Goal: Transaction & Acquisition: Obtain resource

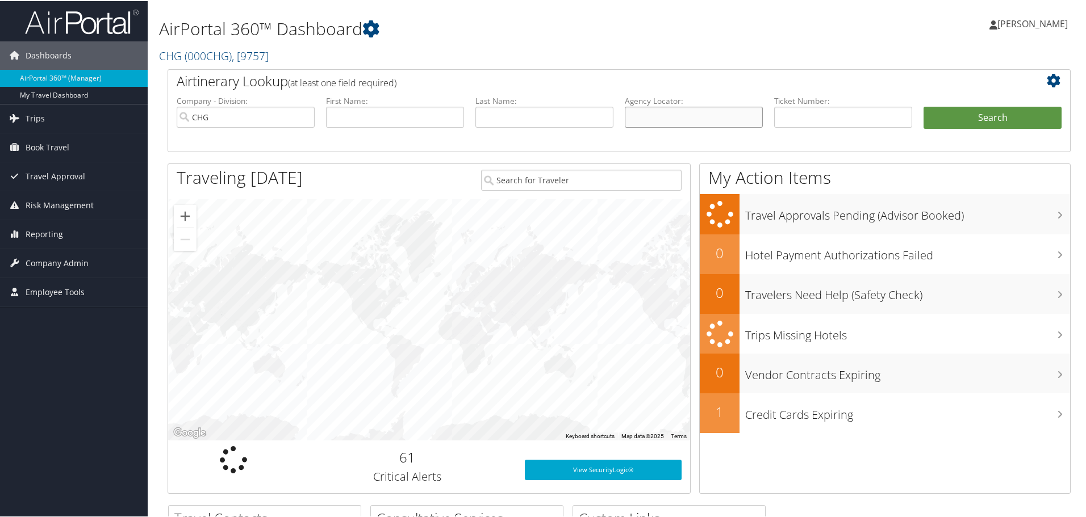
click at [705, 118] on input "text" at bounding box center [694, 116] width 138 height 21
paste input "YZQNUP"
type input "YZQNUP"
click at [948, 116] on button "Search" at bounding box center [992, 117] width 138 height 23
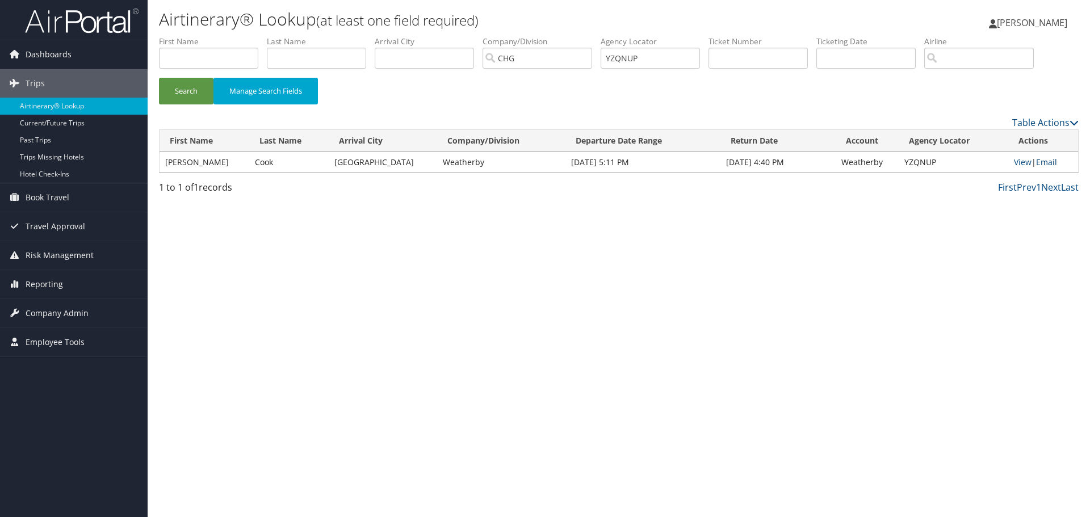
click at [1045, 161] on link "Email" at bounding box center [1046, 162] width 21 height 11
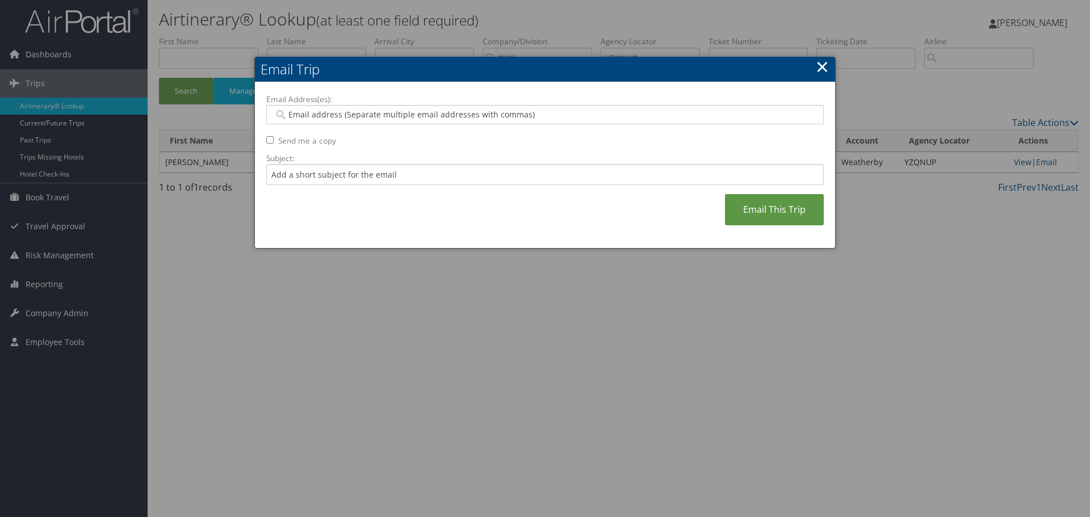
click at [825, 72] on link "×" at bounding box center [822, 66] width 13 height 23
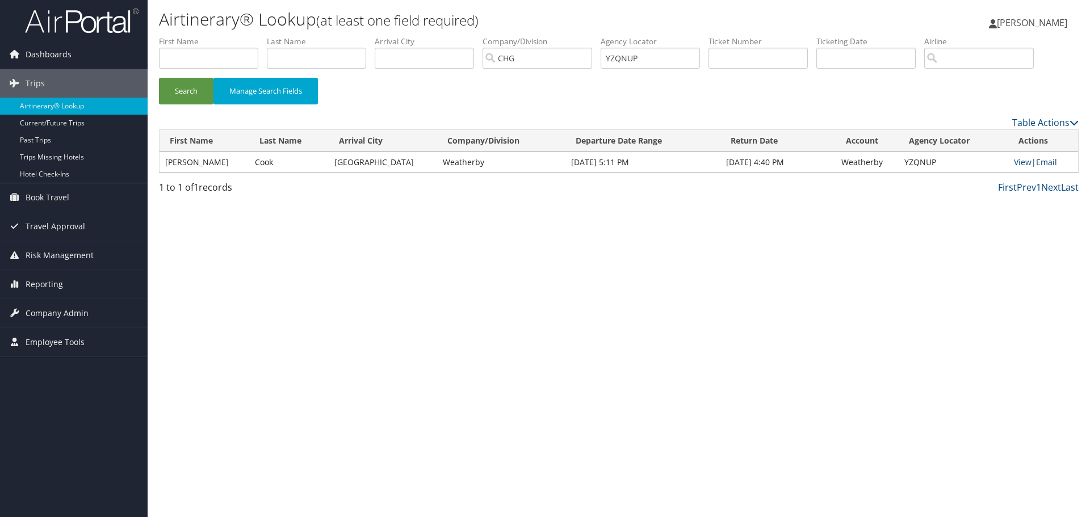
click at [1051, 164] on link "Email" at bounding box center [1046, 162] width 21 height 11
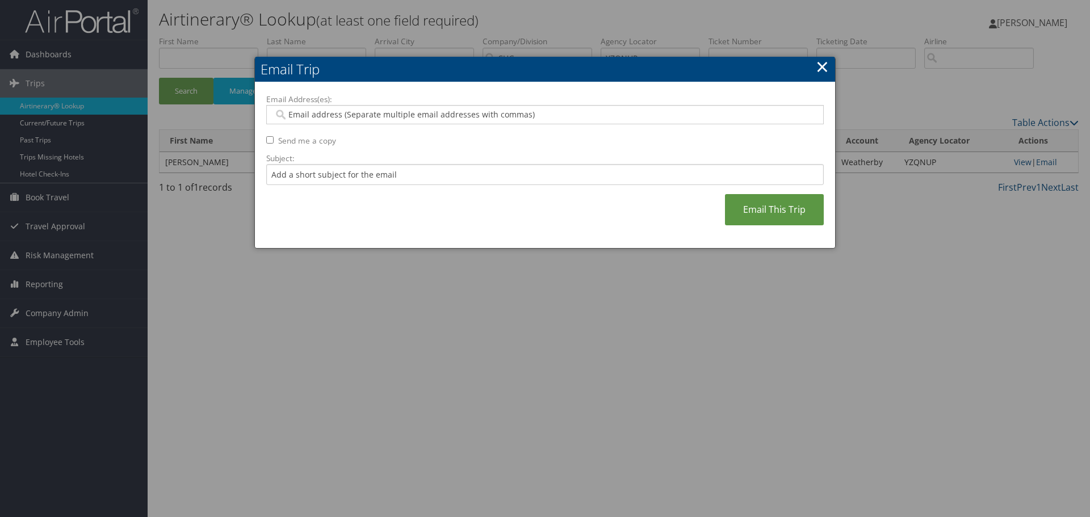
click at [320, 116] on input "Email Address(es):" at bounding box center [545, 114] width 542 height 11
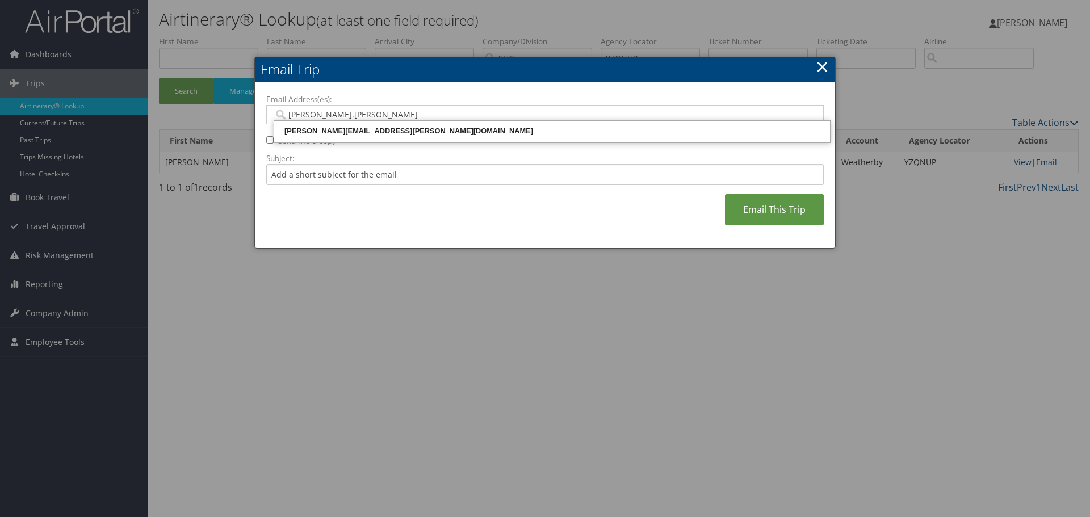
type input "michelle.arellan"
click at [340, 135] on div "[PERSON_NAME][EMAIL_ADDRESS][PERSON_NAME][DOMAIN_NAME]" at bounding box center [552, 130] width 553 height 11
type input "[PERSON_NAME][EMAIL_ADDRESS][PERSON_NAME][DOMAIN_NAME]"
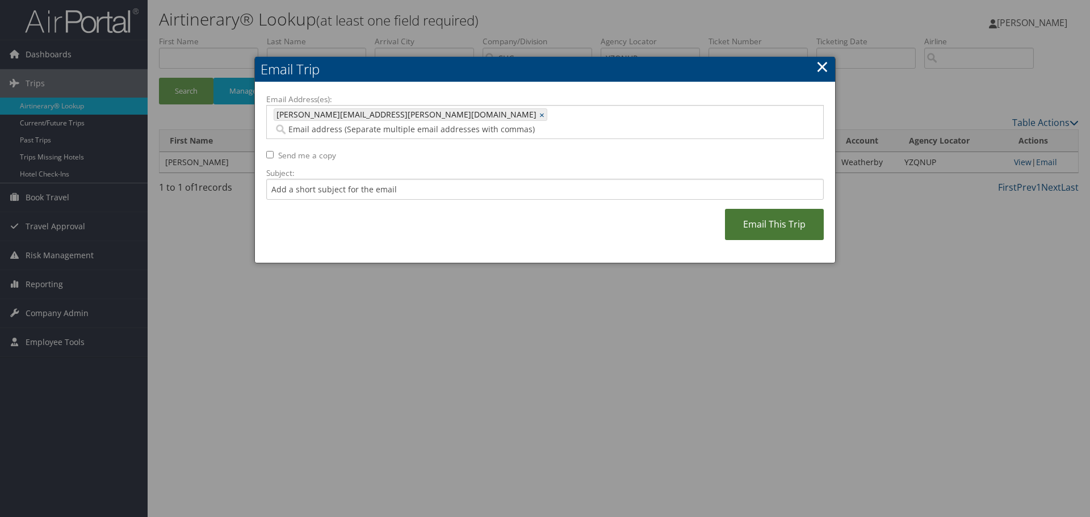
click at [755, 209] on link "Email This Trip" at bounding box center [774, 224] width 99 height 31
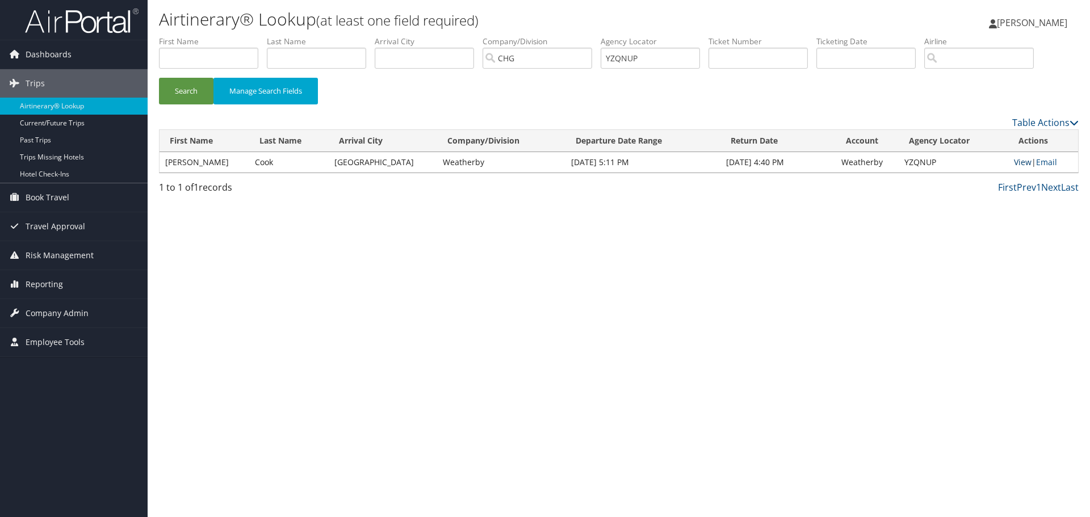
click at [1018, 159] on link "View" at bounding box center [1023, 162] width 18 height 11
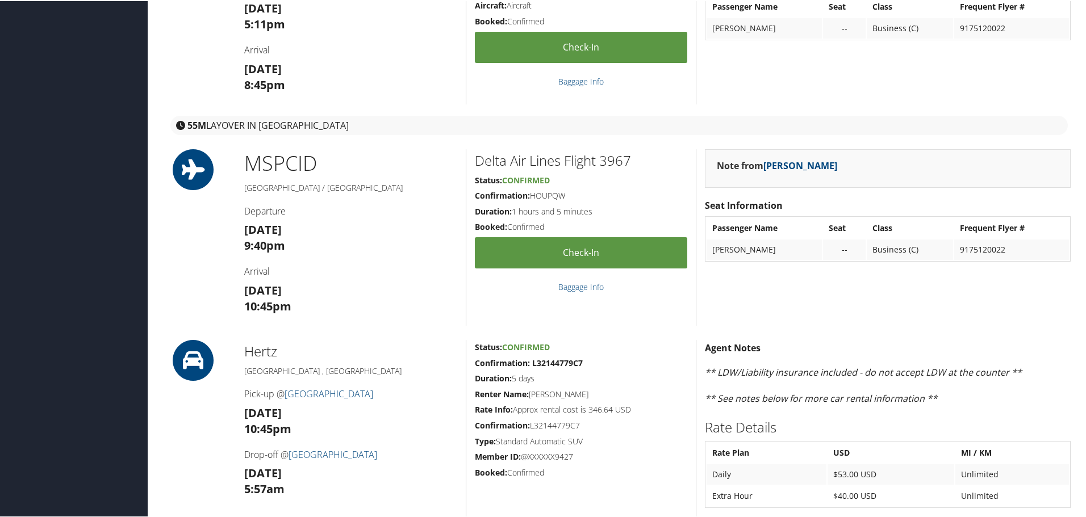
scroll to position [625, 0]
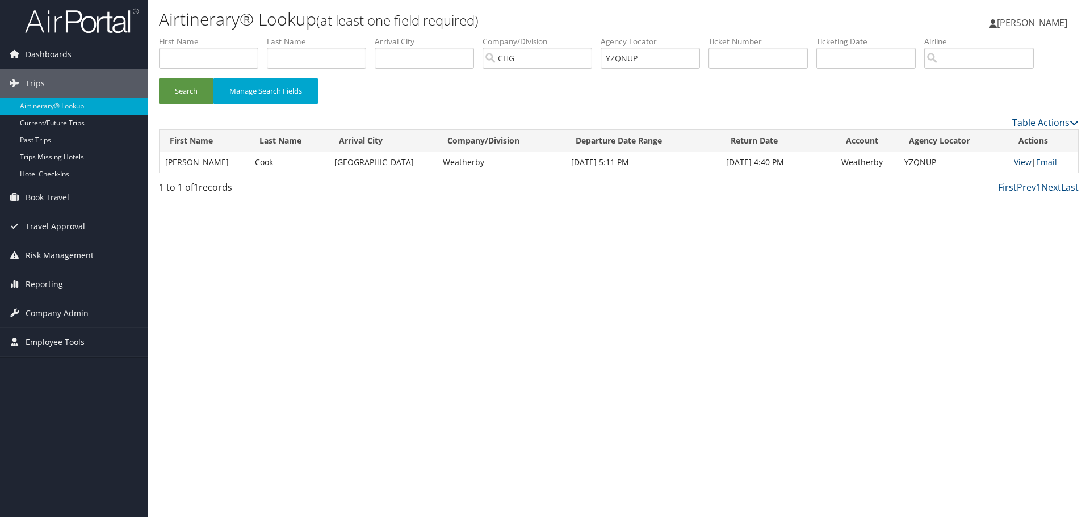
click at [1016, 160] on link "View" at bounding box center [1023, 162] width 18 height 11
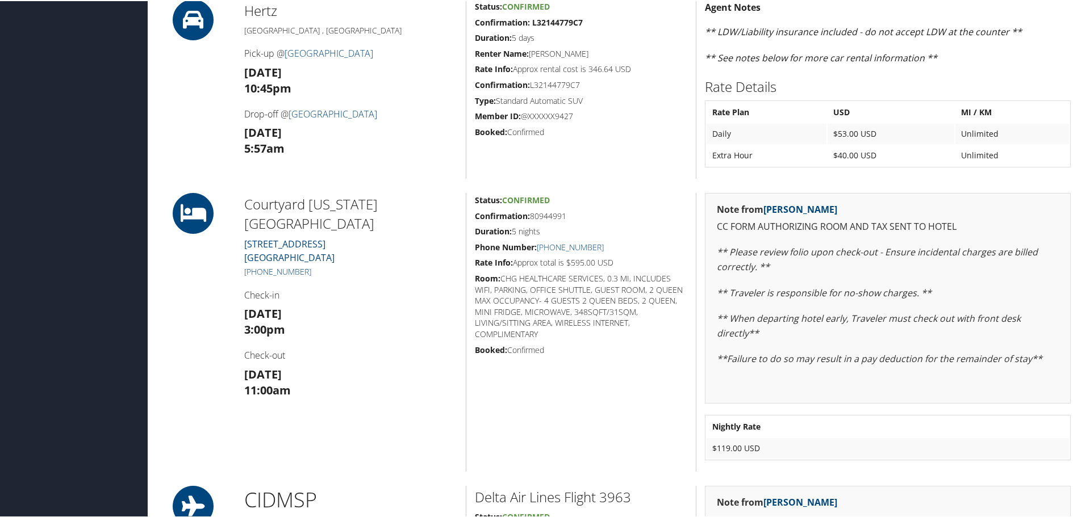
scroll to position [738, 0]
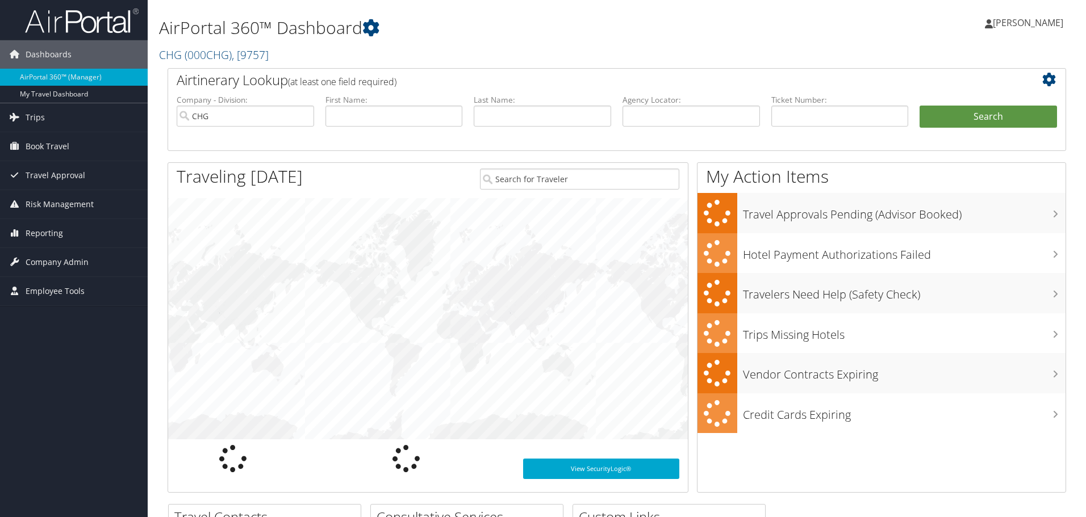
click at [678, 119] on input "text" at bounding box center [690, 116] width 137 height 21
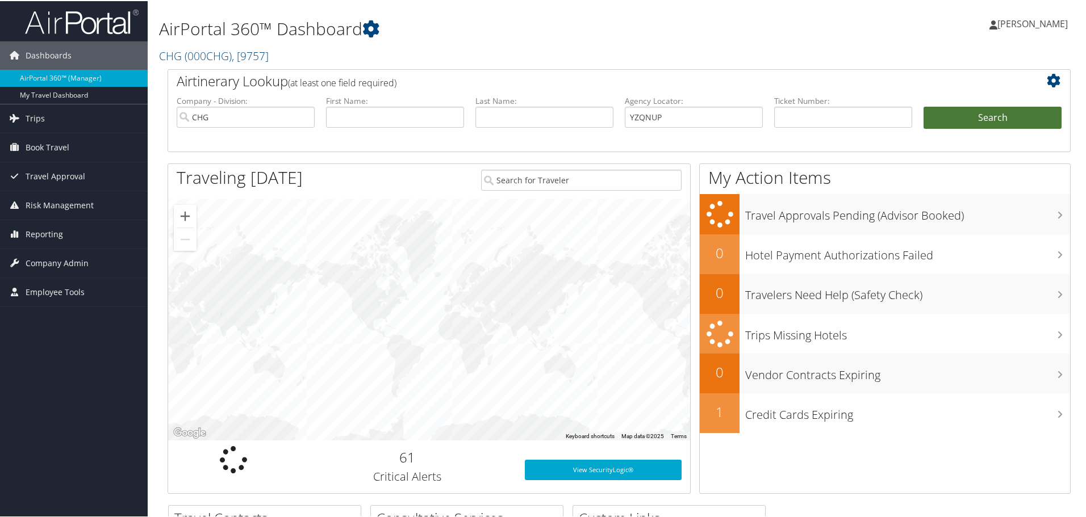
type input "YZQNUP"
click at [985, 114] on button "Search" at bounding box center [992, 117] width 138 height 23
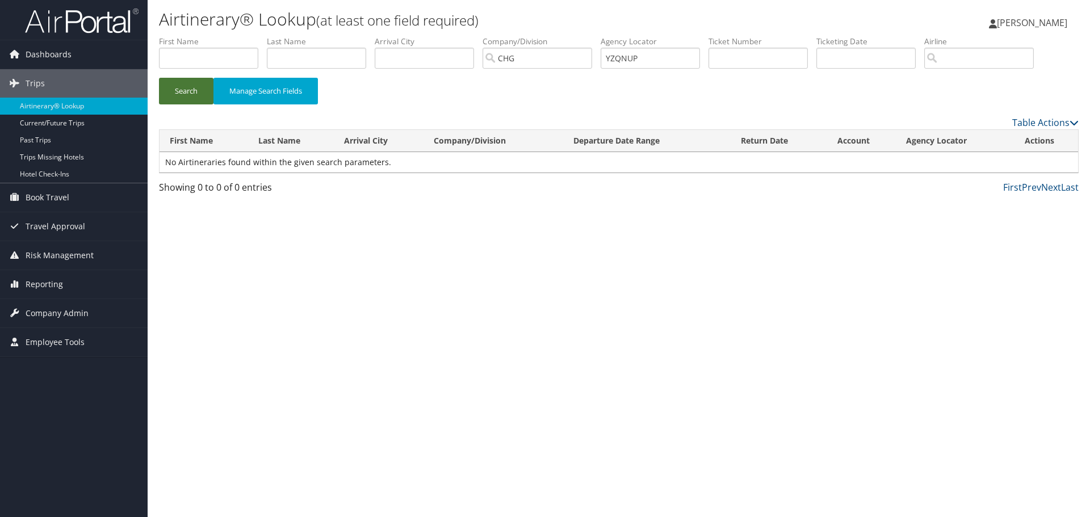
drag, startPoint x: 201, startPoint y: 96, endPoint x: 325, endPoint y: 120, distance: 126.7
click at [200, 96] on button "Search" at bounding box center [186, 91] width 55 height 27
drag, startPoint x: 672, startPoint y: 57, endPoint x: 625, endPoint y: 58, distance: 46.6
click at [625, 58] on input "YZQNUP" at bounding box center [650, 58] width 99 height 21
click at [632, 61] on input "text" at bounding box center [650, 58] width 99 height 21
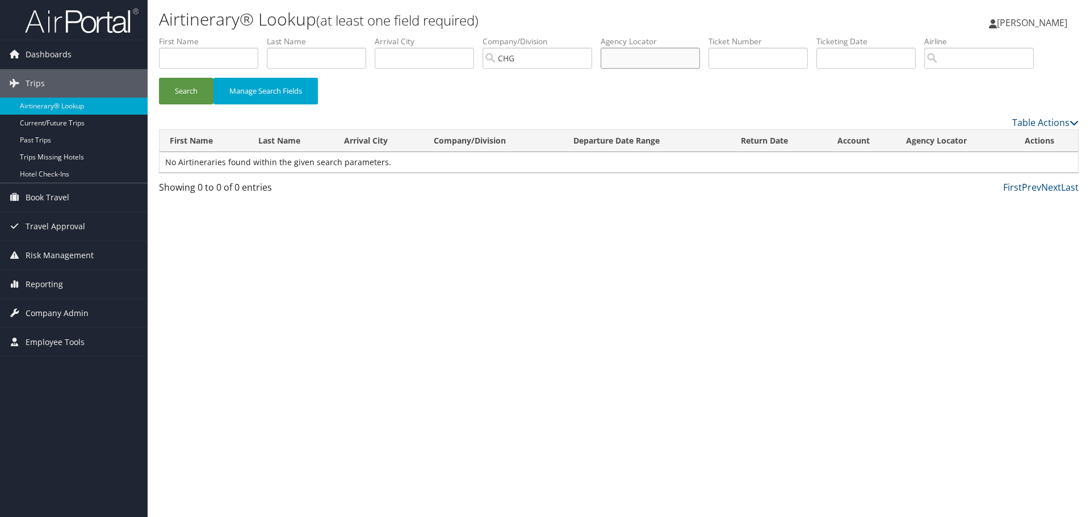
paste input "YZQNUP"
type input "YZQNUP"
click at [193, 88] on button "Search" at bounding box center [186, 91] width 55 height 27
click at [329, 65] on input "text" at bounding box center [316, 58] width 99 height 21
type input "cook"
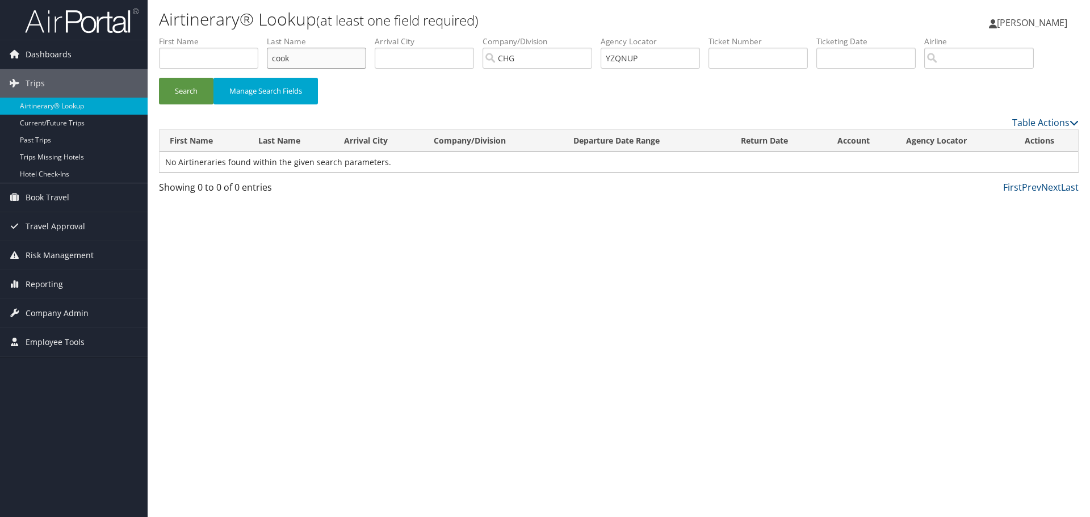
click at [159, 78] on button "Search" at bounding box center [186, 91] width 55 height 27
drag, startPoint x: 664, startPoint y: 61, endPoint x: 595, endPoint y: 57, distance: 68.9
click at [595, 36] on ul "First Name Last Name cook Departure City Arrival City Company/Division CHG Airp…" at bounding box center [619, 36] width 920 height 0
click at [80, 105] on link "Airtinerary® Lookup" at bounding box center [74, 106] width 148 height 17
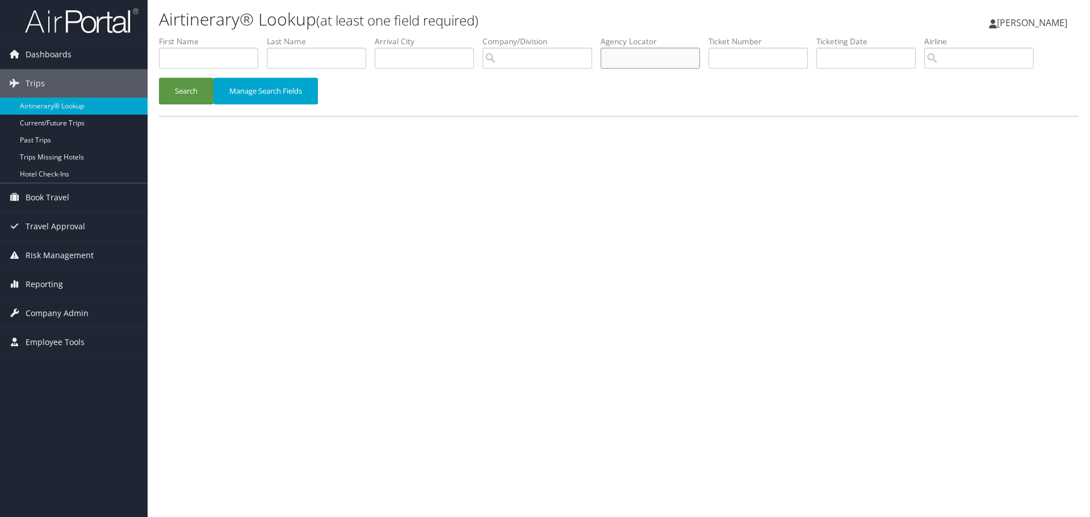
click at [650, 56] on input "text" at bounding box center [650, 58] width 99 height 21
click at [634, 56] on input "text" at bounding box center [650, 58] width 99 height 21
paste input "YZQNUP"
type input "YZQNUP"
click at [198, 89] on button "Search" at bounding box center [186, 91] width 55 height 27
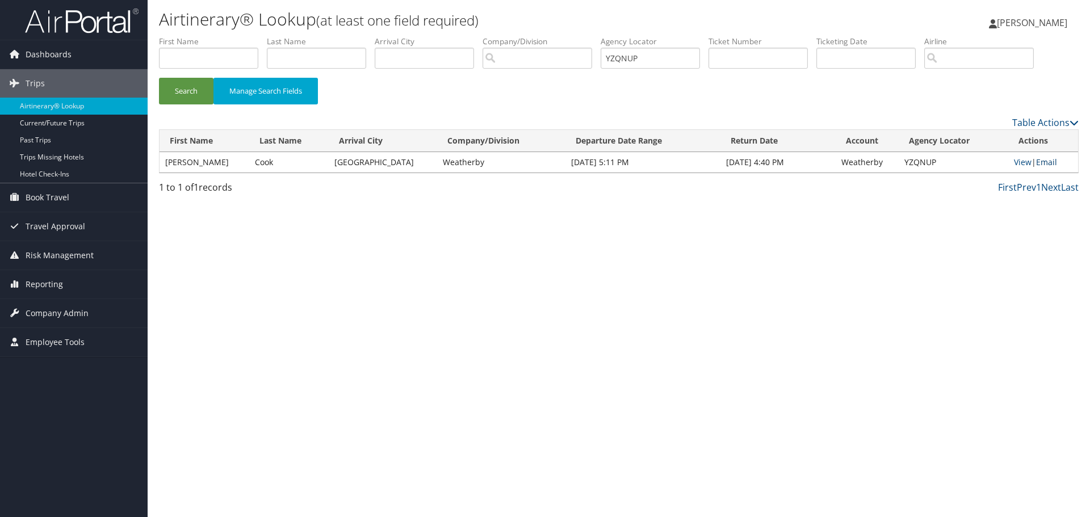
click at [1050, 159] on link "Email" at bounding box center [1046, 162] width 21 height 11
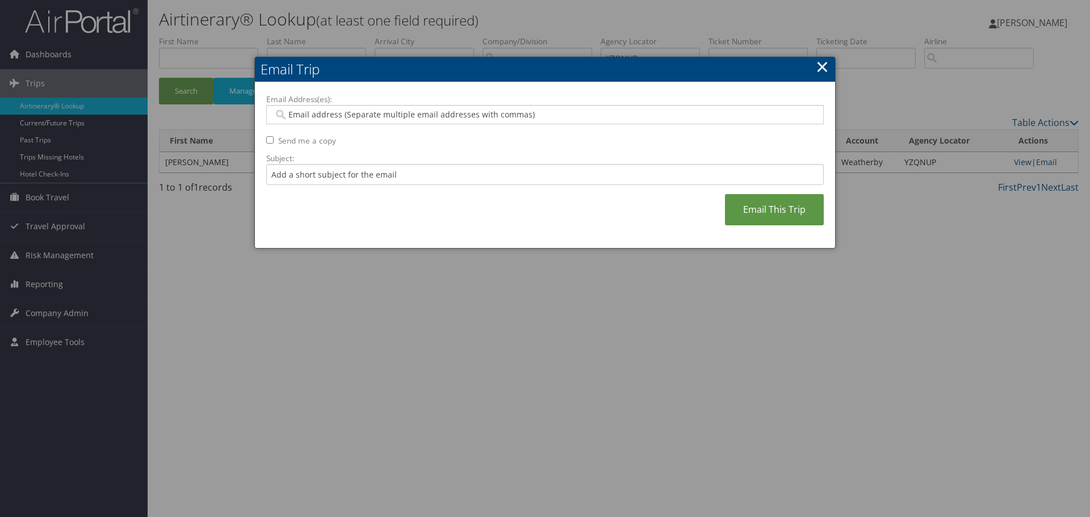
click at [359, 120] on div at bounding box center [545, 114] width 558 height 19
click at [358, 116] on input "Email Address(es):" at bounding box center [545, 114] width 542 height 11
click at [823, 63] on link "×" at bounding box center [822, 66] width 13 height 23
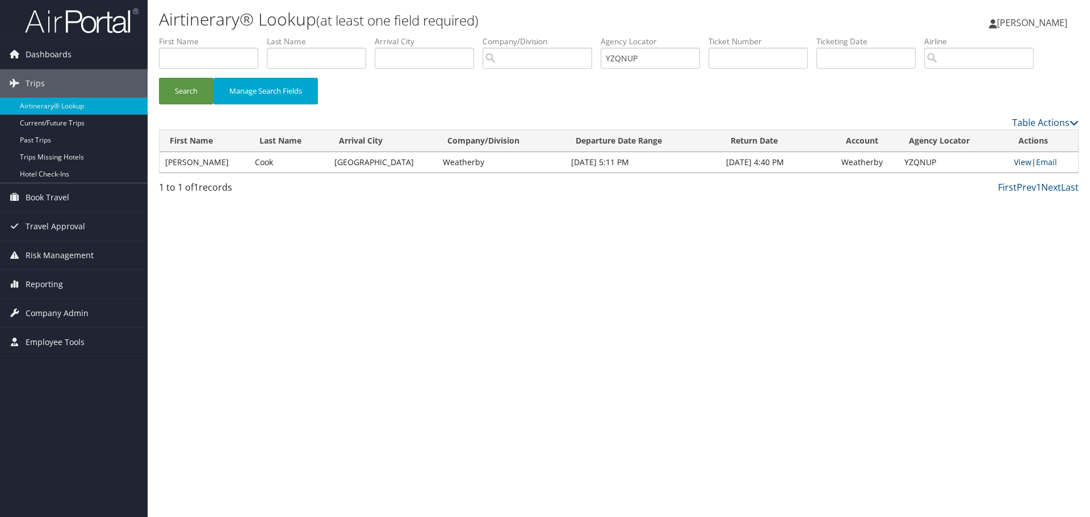
click at [1011, 161] on td "View | Email" at bounding box center [1044, 162] width 70 height 20
click at [1015, 162] on link "View" at bounding box center [1023, 162] width 18 height 11
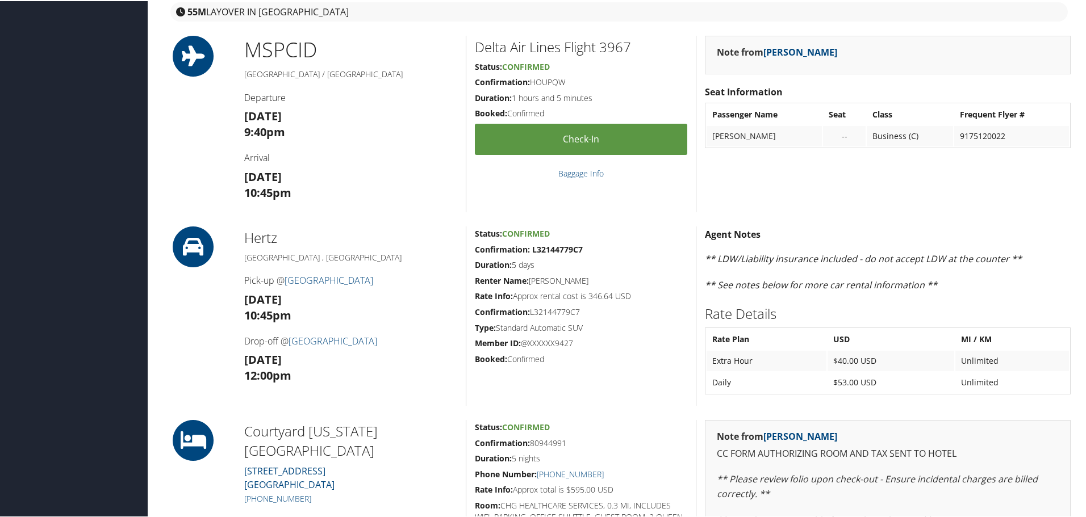
scroll to position [738, 0]
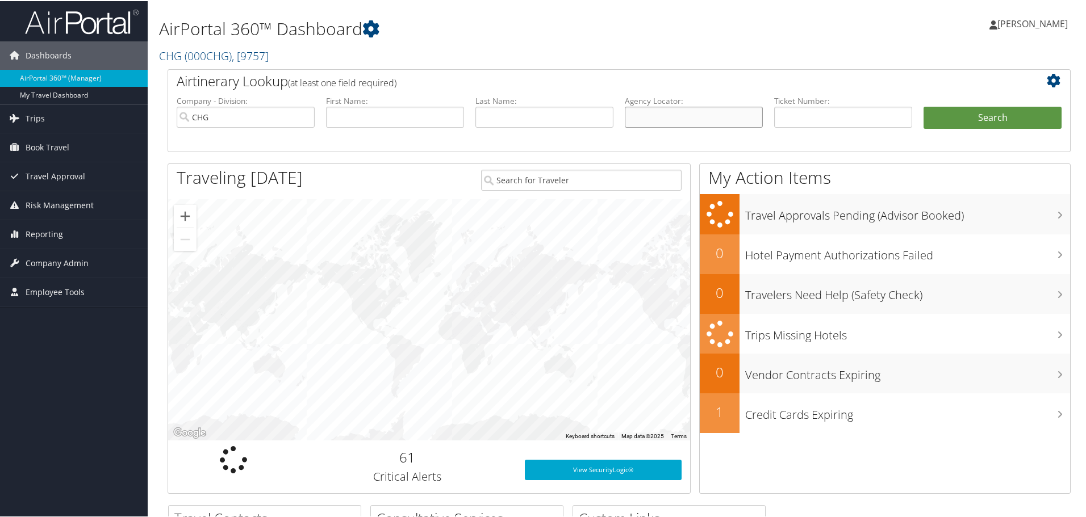
click at [662, 110] on input "text" at bounding box center [694, 116] width 138 height 21
paste input "YZQNUP"
type input "YZQNUP"
click at [950, 124] on button "Search" at bounding box center [992, 117] width 138 height 23
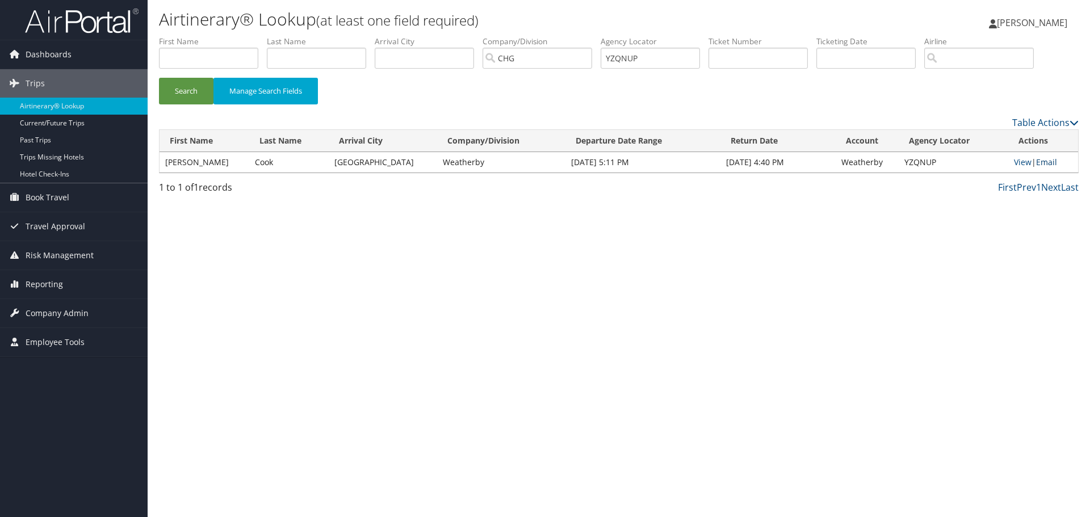
click at [1040, 161] on link "Email" at bounding box center [1046, 162] width 21 height 11
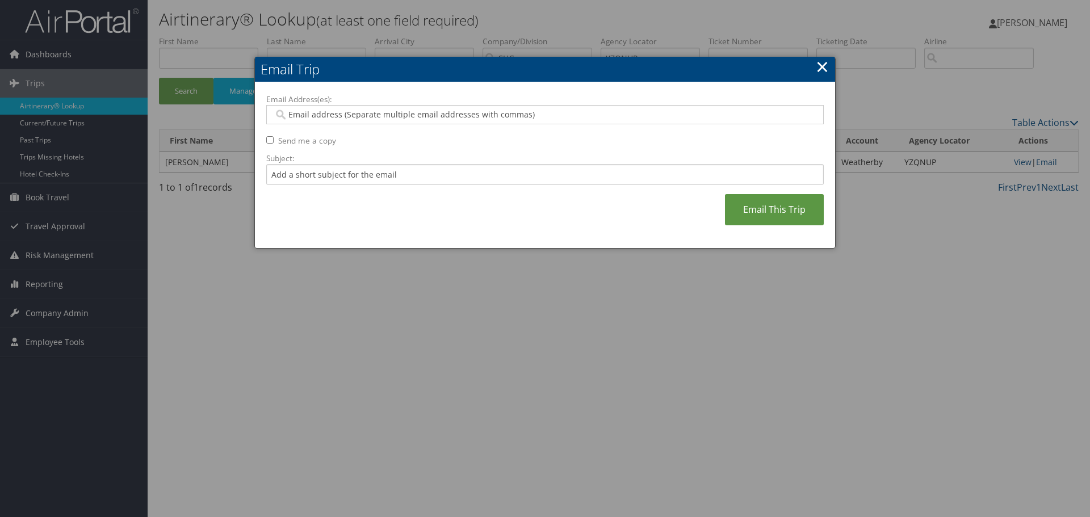
click at [419, 112] on input "Email Address(es):" at bounding box center [545, 114] width 542 height 11
type input "[PERSON_NAME]"
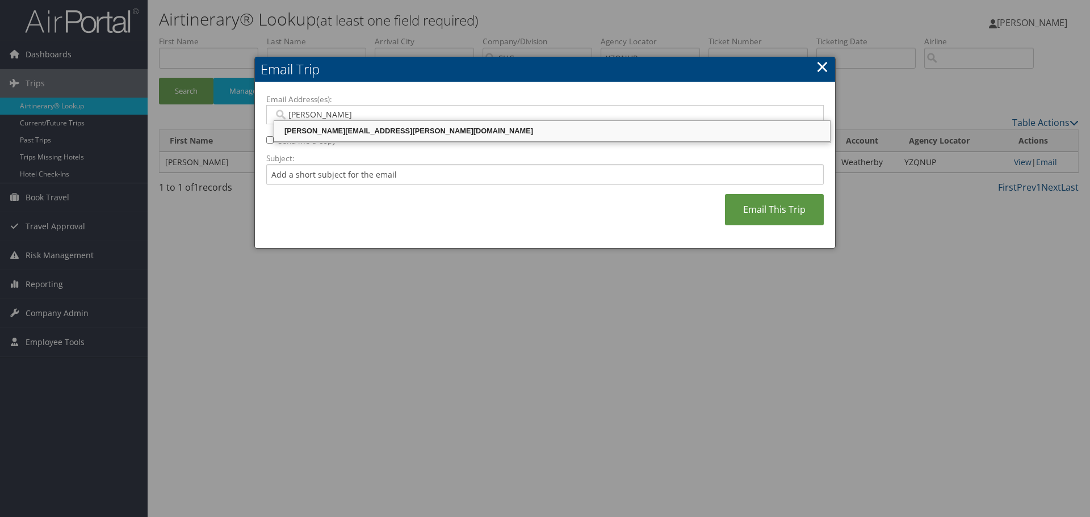
click at [428, 131] on div "[PERSON_NAME][EMAIL_ADDRESS][PERSON_NAME][DOMAIN_NAME]" at bounding box center [552, 130] width 553 height 11
type input "[PERSON_NAME][EMAIL_ADDRESS][PERSON_NAME][DOMAIN_NAME]"
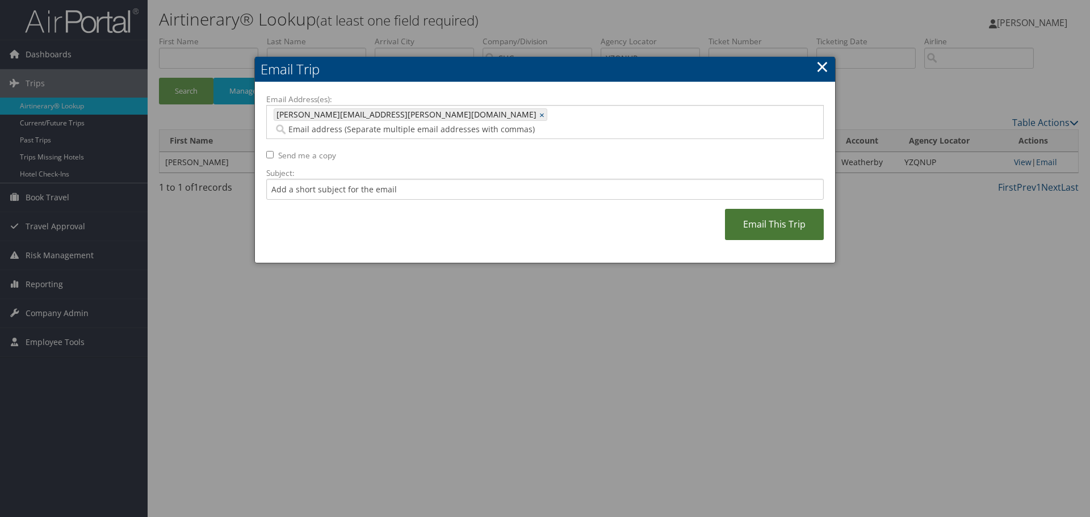
click at [744, 215] on link "Email This Trip" at bounding box center [774, 224] width 99 height 31
